Goal: Information Seeking & Learning: Learn about a topic

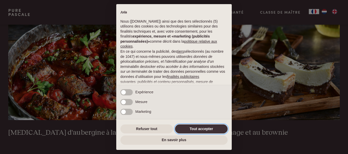
click at [200, 131] on button "Tout accepter" at bounding box center [201, 129] width 53 height 9
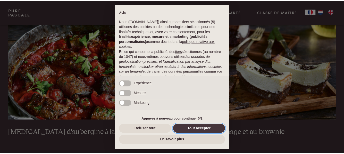
scroll to position [58, 0]
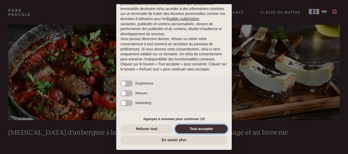
click at [207, 131] on button "Tout accepter" at bounding box center [201, 129] width 53 height 9
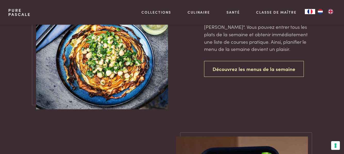
scroll to position [1168, 0]
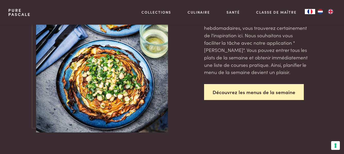
click at [257, 100] on link "Découvrez les menus de la semaine" at bounding box center [254, 92] width 100 height 16
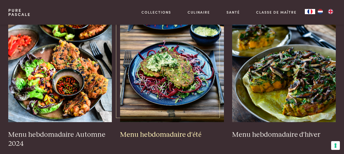
scroll to position [137, 0]
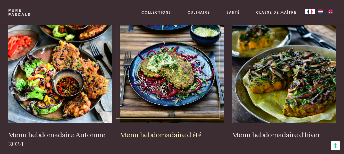
click at [169, 75] on img at bounding box center [172, 71] width 104 height 103
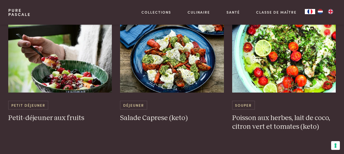
scroll to position [343, 0]
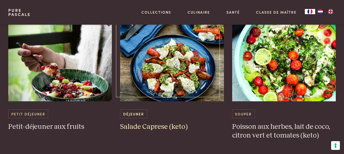
click at [172, 64] on img at bounding box center [172, 49] width 104 height 103
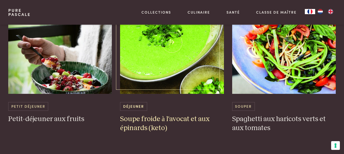
scroll to position [566, 0]
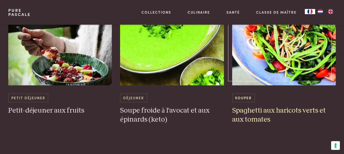
click at [291, 38] on img at bounding box center [284, 33] width 104 height 103
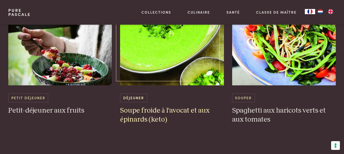
scroll to position [573, 0]
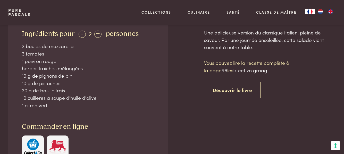
scroll to position [206, 0]
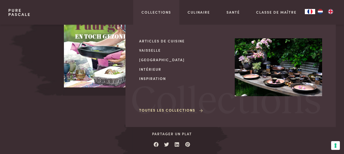
scroll to position [498, 0]
